Goal: Information Seeking & Learning: Stay updated

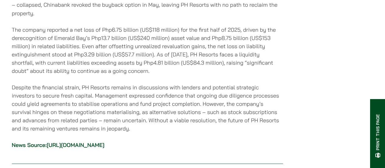
scroll to position [566, 0]
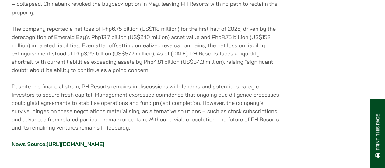
click at [104, 140] on link "[URL][DOMAIN_NAME]" at bounding box center [76, 143] width 58 height 7
click at [148, 103] on p "Despite the financial strain, PH Resorts remains in discussions with lenders an…" at bounding box center [147, 106] width 271 height 49
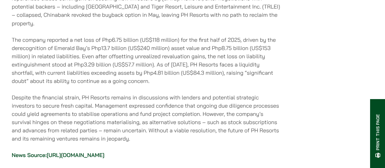
scroll to position [553, 0]
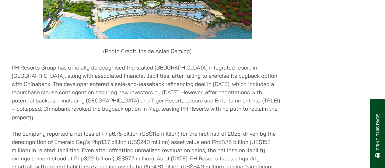
scroll to position [456, 0]
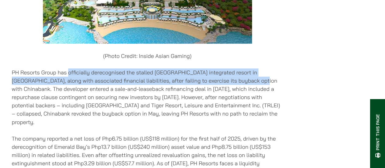
drag, startPoint x: 236, startPoint y: 77, endPoint x: 68, endPoint y: 68, distance: 167.4
click at [68, 68] on p "PH Resorts Group has officially derecognised the stalled [GEOGRAPHIC_DATA] inte…" at bounding box center [147, 97] width 271 height 58
copy p "officially derecognised the stalled Emerald Bay integrated resort in [GEOGRAPHI…"
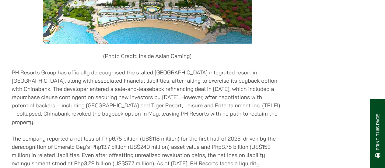
click at [141, 101] on p "PH Resorts Group has officially derecognised the stalled [GEOGRAPHIC_DATA] inte…" at bounding box center [147, 97] width 271 height 58
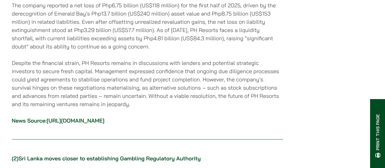
scroll to position [590, 0]
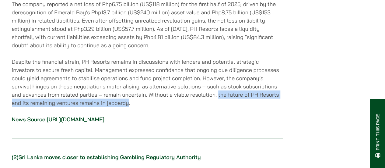
drag, startPoint x: 129, startPoint y: 91, endPoint x: 218, endPoint y: 82, distance: 89.3
click at [218, 82] on p "Despite the financial strain, PH Resorts remains in discussions with lenders an…" at bounding box center [147, 82] width 271 height 49
copy p "the future of PH Resorts and its remaining ventures remains in jeopardy"
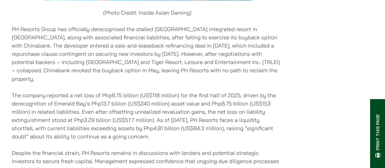
scroll to position [511, 0]
